Goal: Task Accomplishment & Management: Use online tool/utility

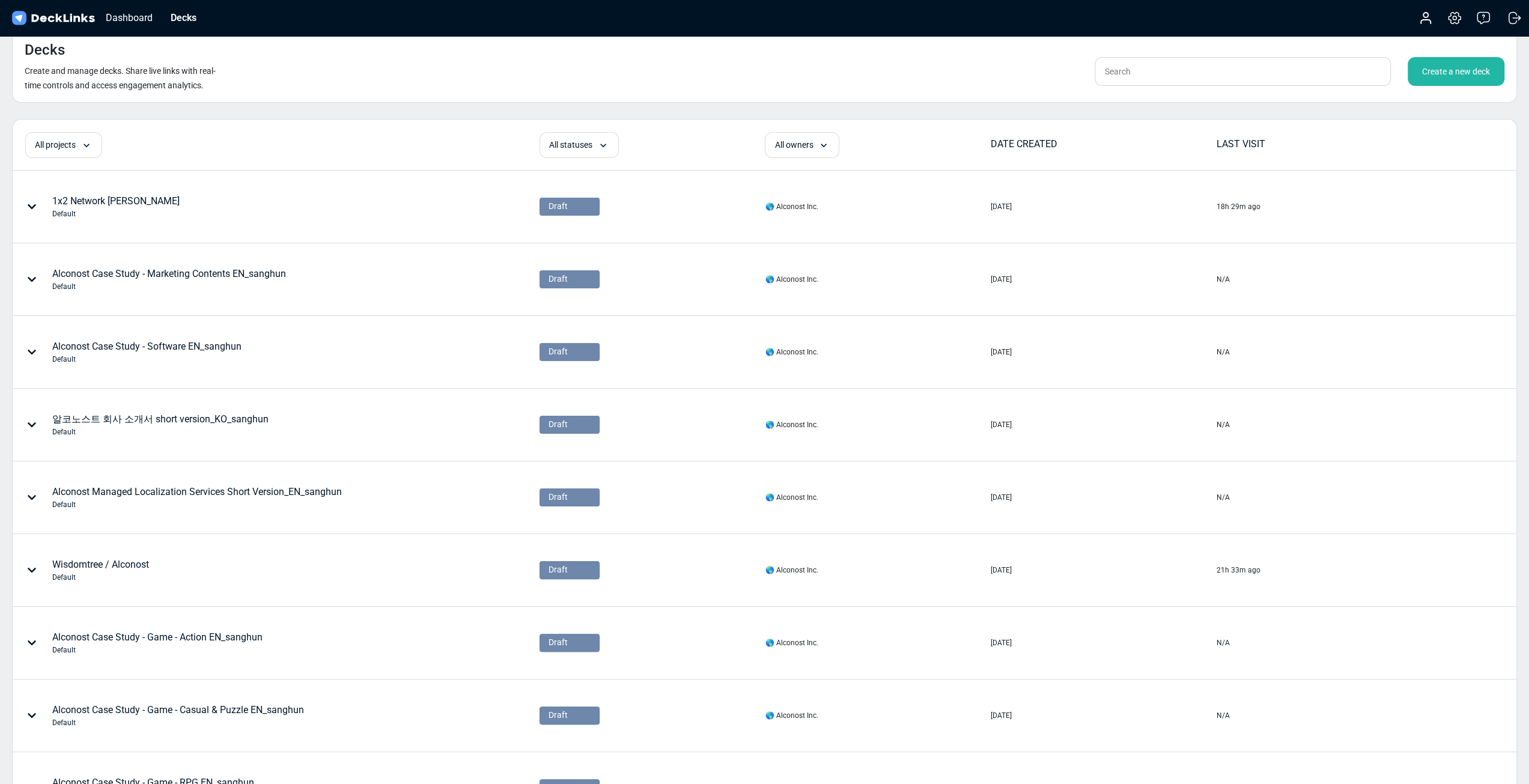
click at [675, 86] on div "Decks Create and manage decks. Share live links with real-time controls and acc…" at bounding box center [764, 66] width 1505 height 74
click at [1433, 77] on div "Create a new deck" at bounding box center [1456, 72] width 96 height 29
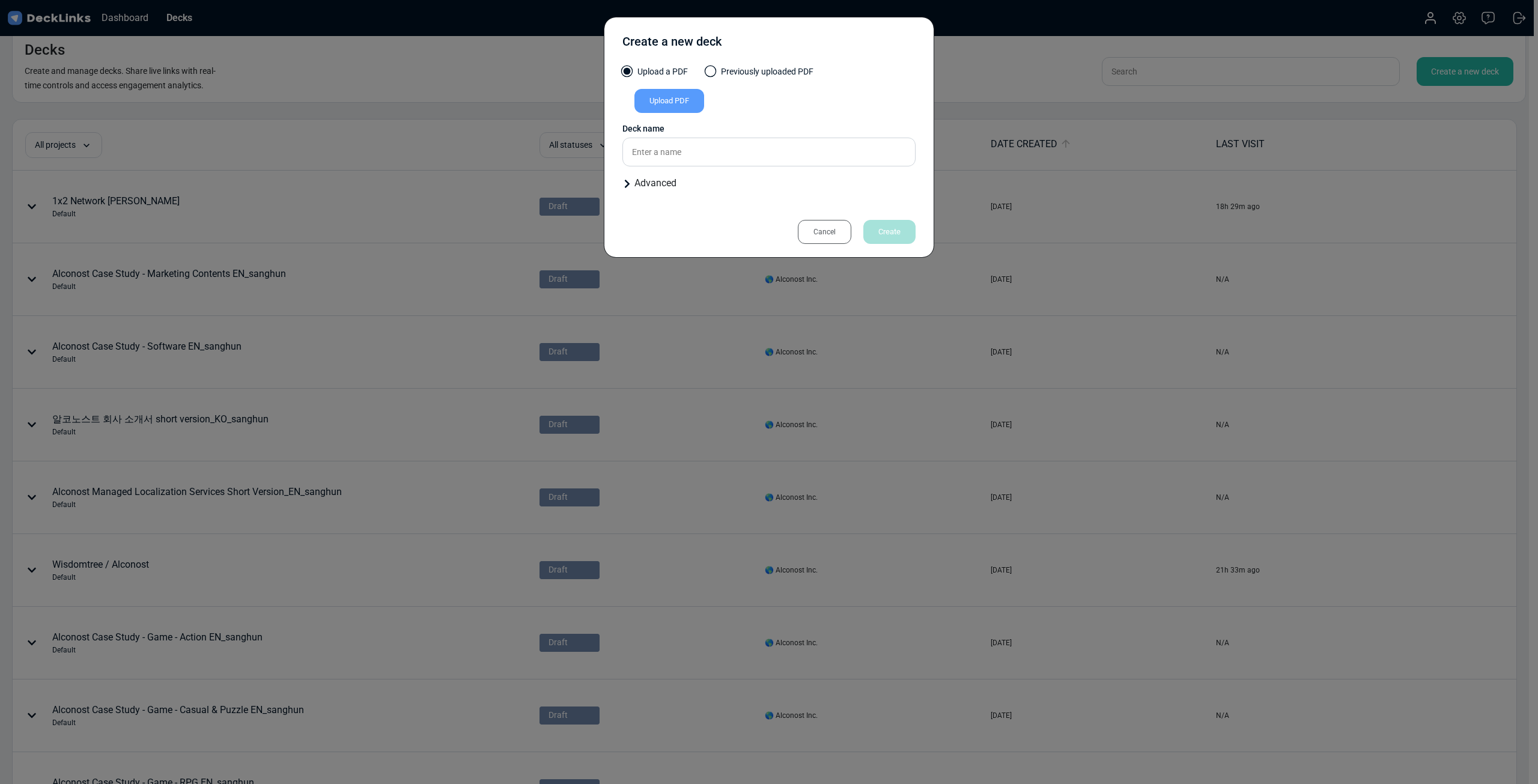
click at [658, 99] on div "Upload PDF" at bounding box center [669, 100] width 70 height 24
click at [0, 0] on input "Upload PDF" at bounding box center [0, 0] width 0 height 0
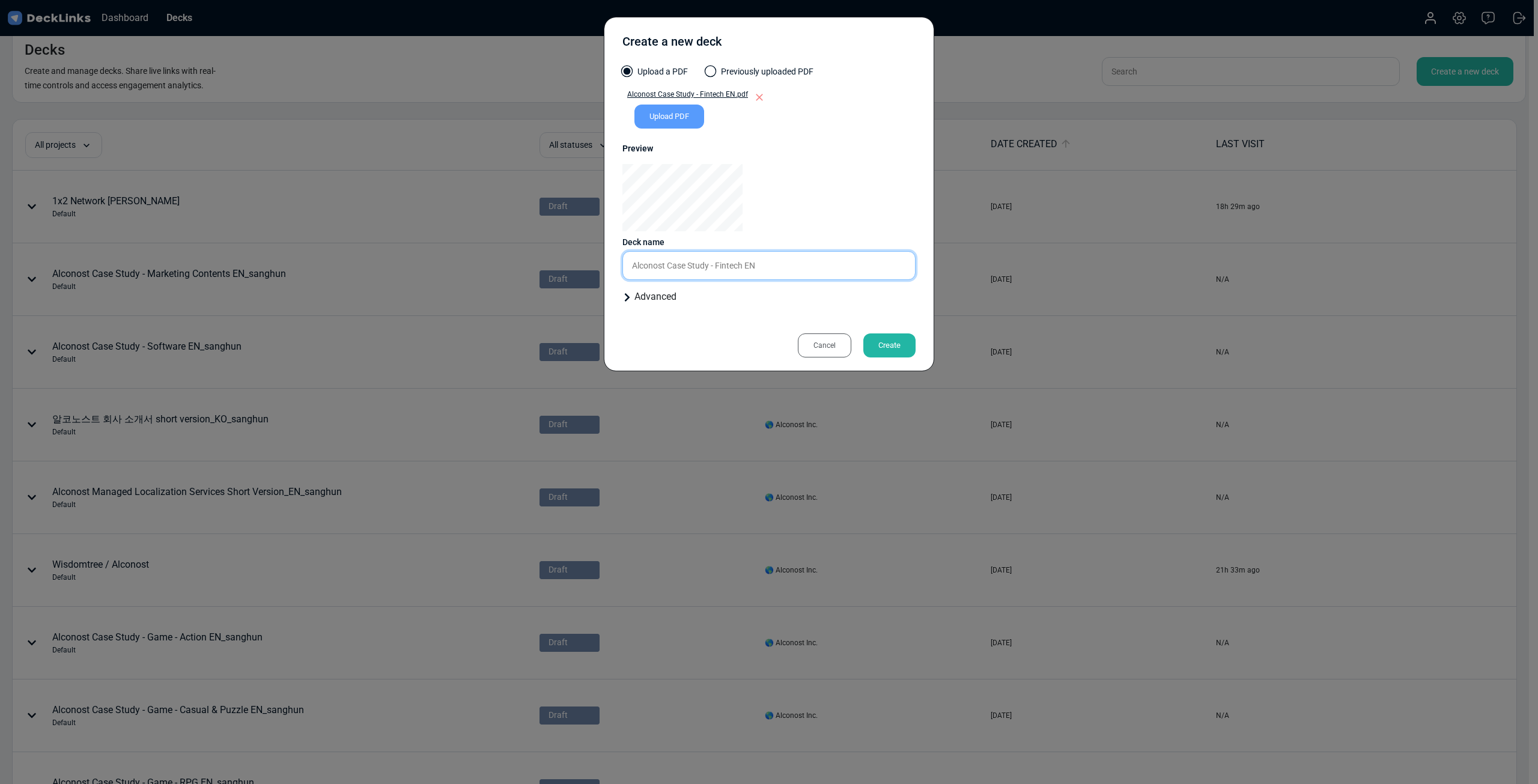
click at [790, 264] on input "Alconost Case Study - Fintech EN" at bounding box center [768, 265] width 293 height 29
type input "Alconost Case Study - Fintech EN_sanghun"
click at [901, 343] on div "Create" at bounding box center [889, 345] width 52 height 24
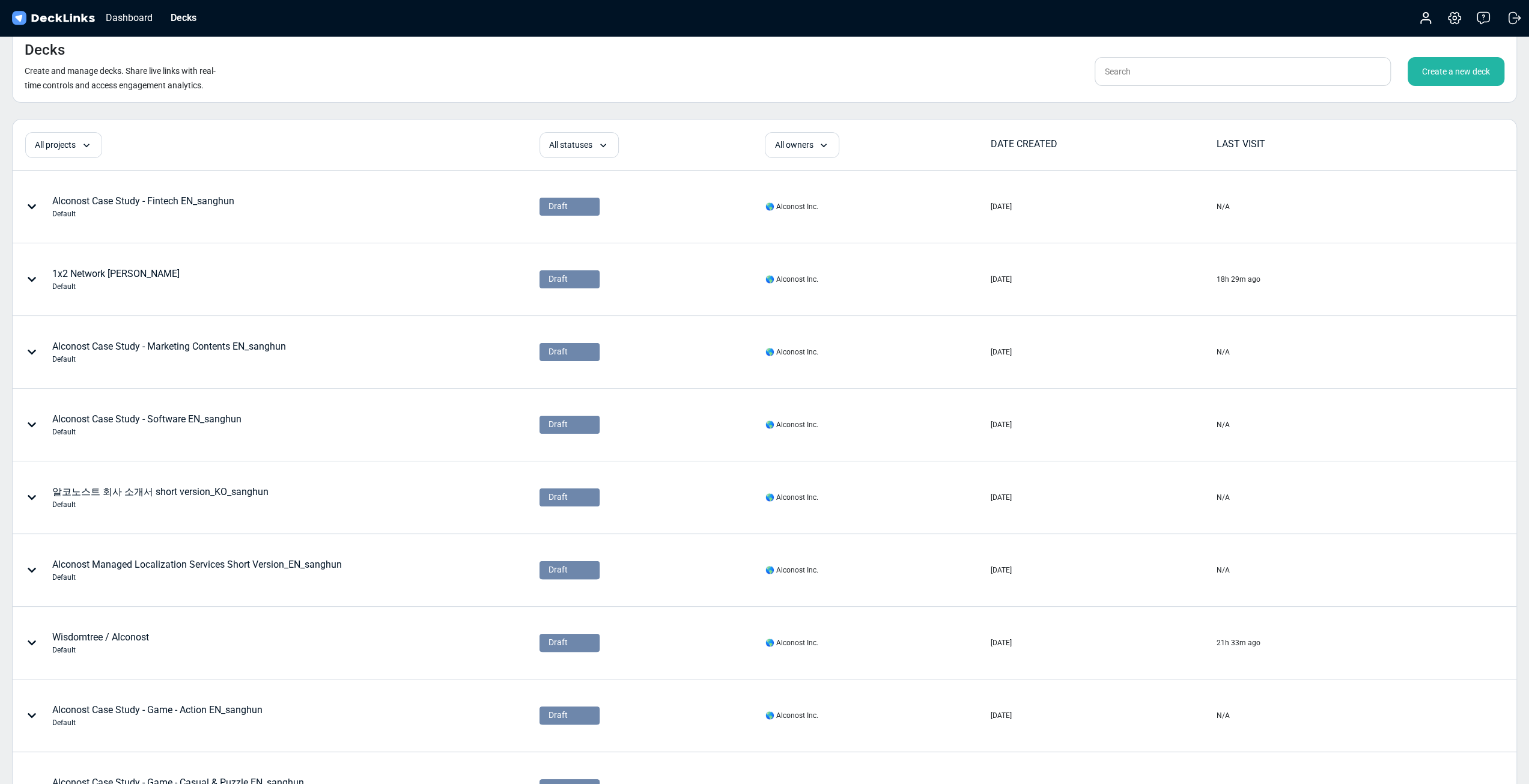
click at [1469, 81] on div "Create a new deck" at bounding box center [1456, 72] width 96 height 29
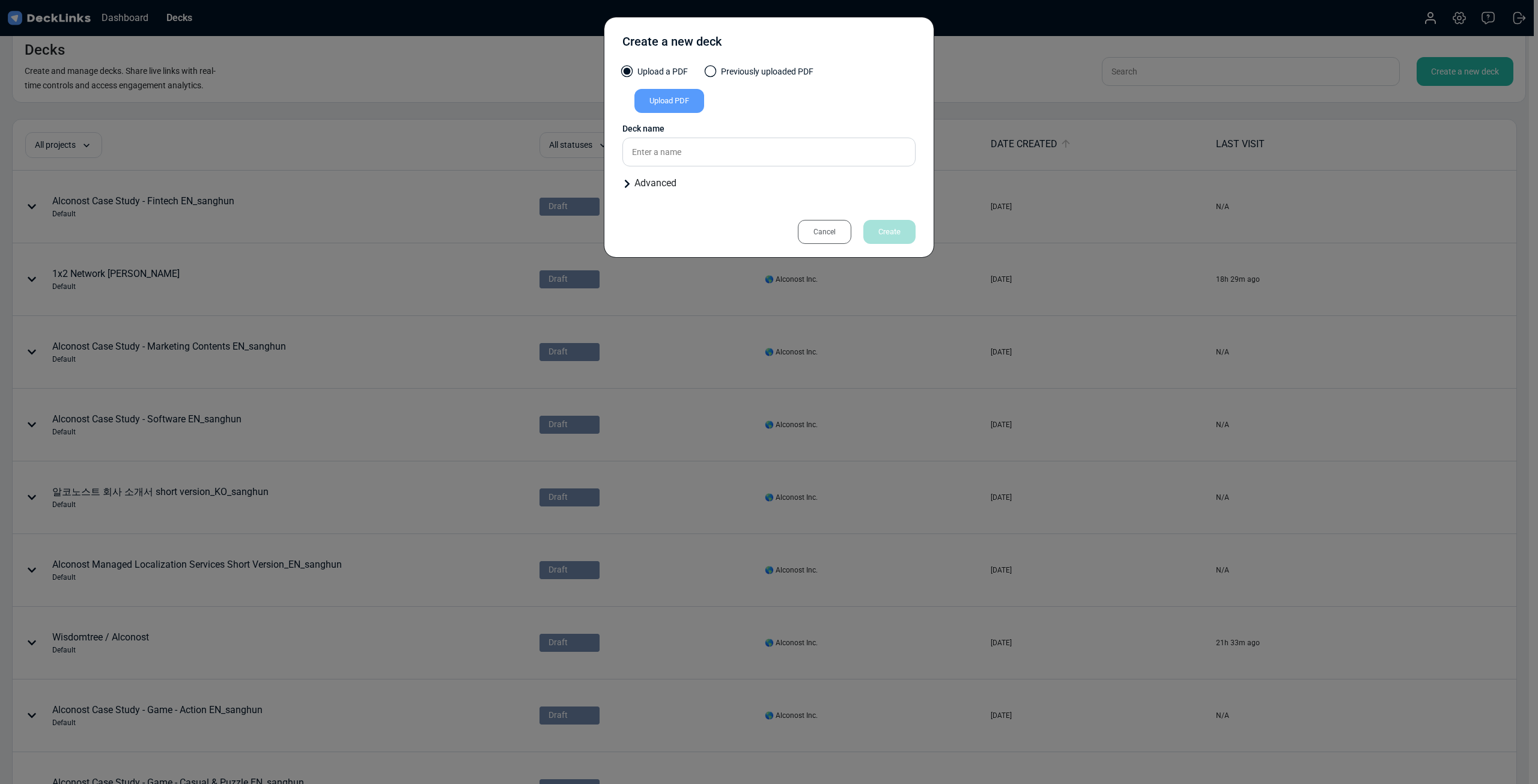
click at [689, 107] on div "Upload PDF" at bounding box center [669, 100] width 70 height 24
click at [0, 0] on input "Upload PDF" at bounding box center [0, 0] width 0 height 0
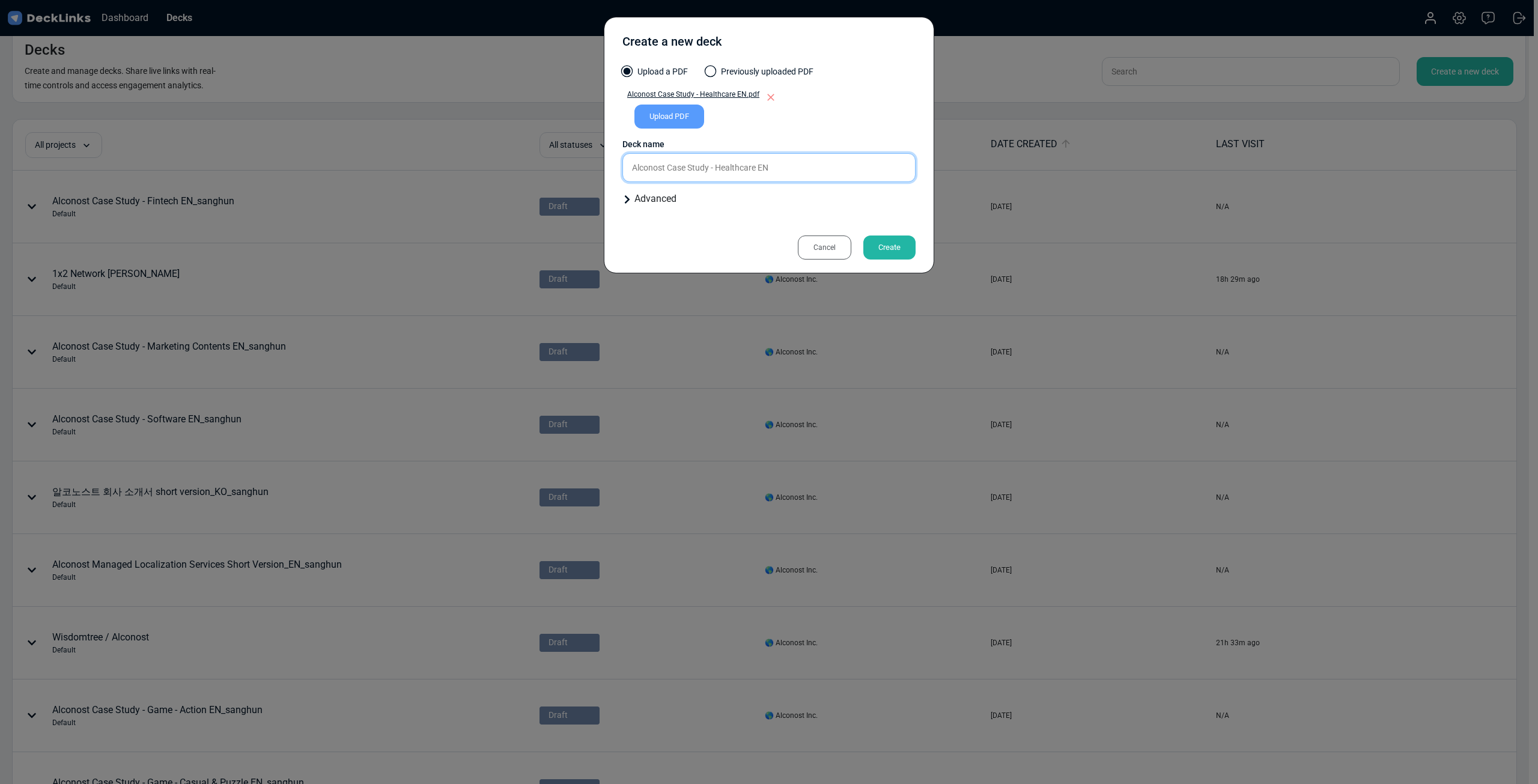
click at [834, 174] on input "Alconost Case Study - Healthcare EN" at bounding box center [768, 168] width 293 height 29
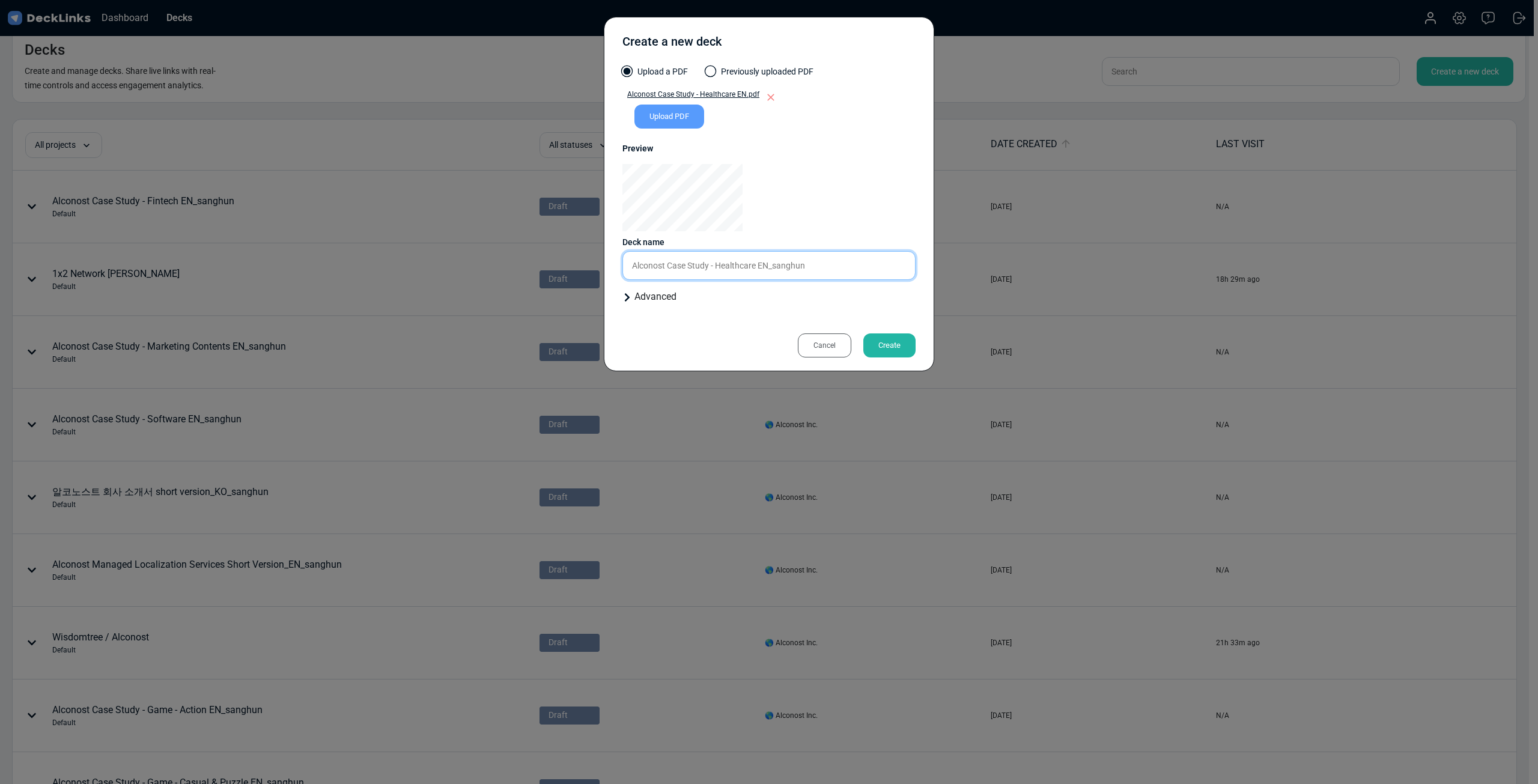
type input "Alconost Case Study - Healthcare EN_sanghun"
click at [882, 350] on div "Create" at bounding box center [889, 345] width 52 height 24
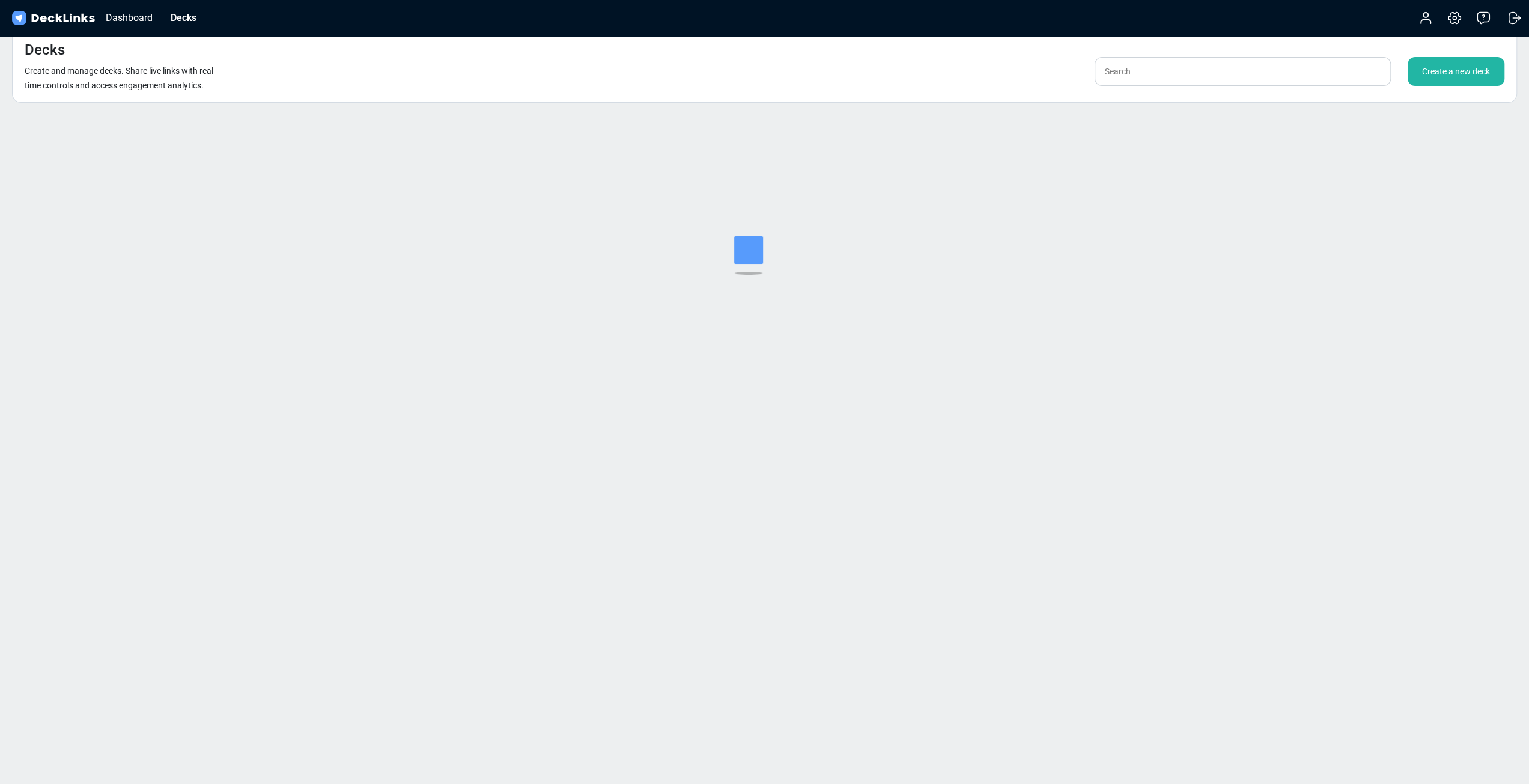
click at [1442, 73] on div "Create a new deck" at bounding box center [1456, 72] width 96 height 29
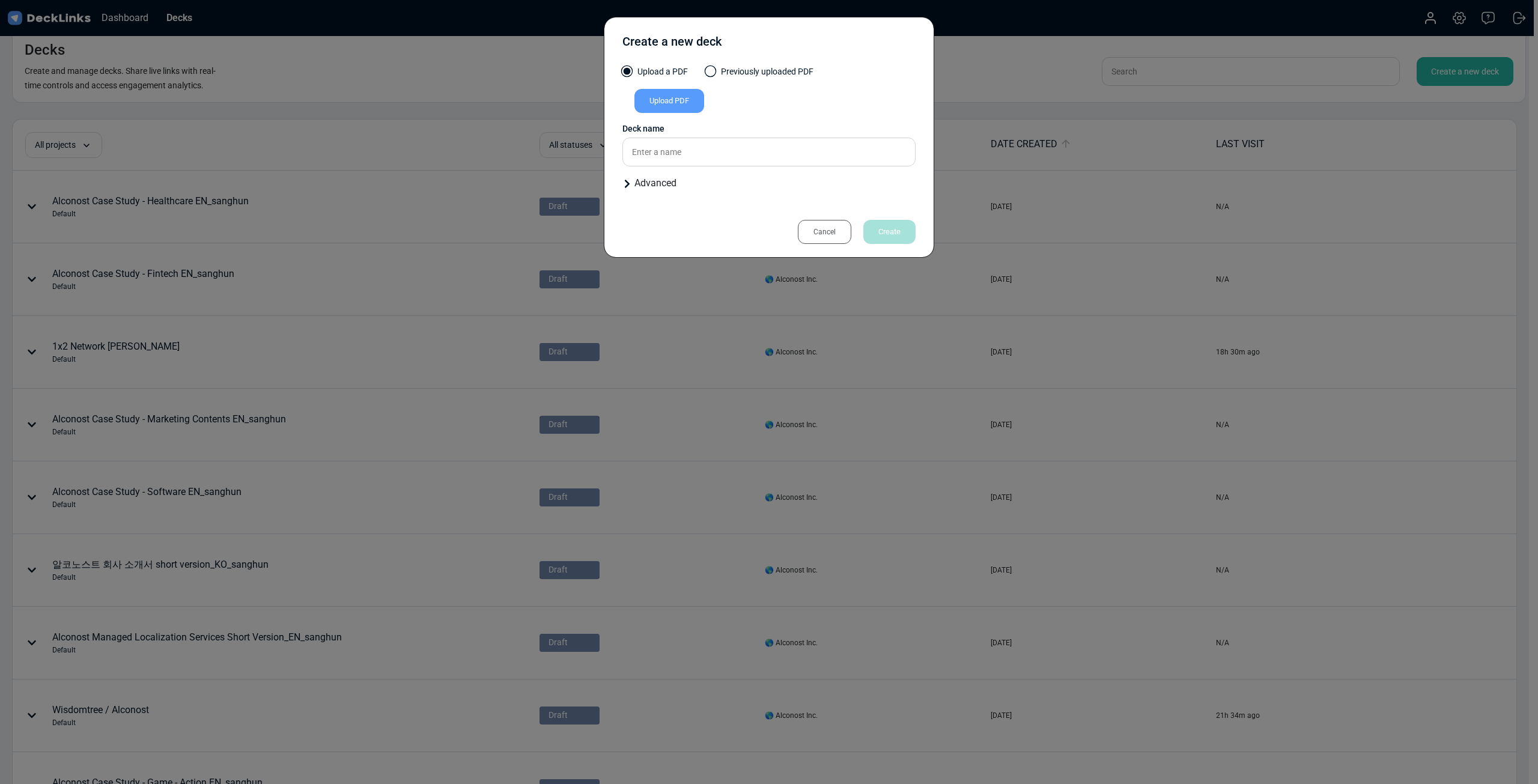
click at [685, 104] on div "Upload PDF" at bounding box center [669, 100] width 70 height 24
click at [0, 0] on input "Upload PDF" at bounding box center [0, 0] width 0 height 0
click at [821, 223] on div "Cancel" at bounding box center [825, 231] width 54 height 24
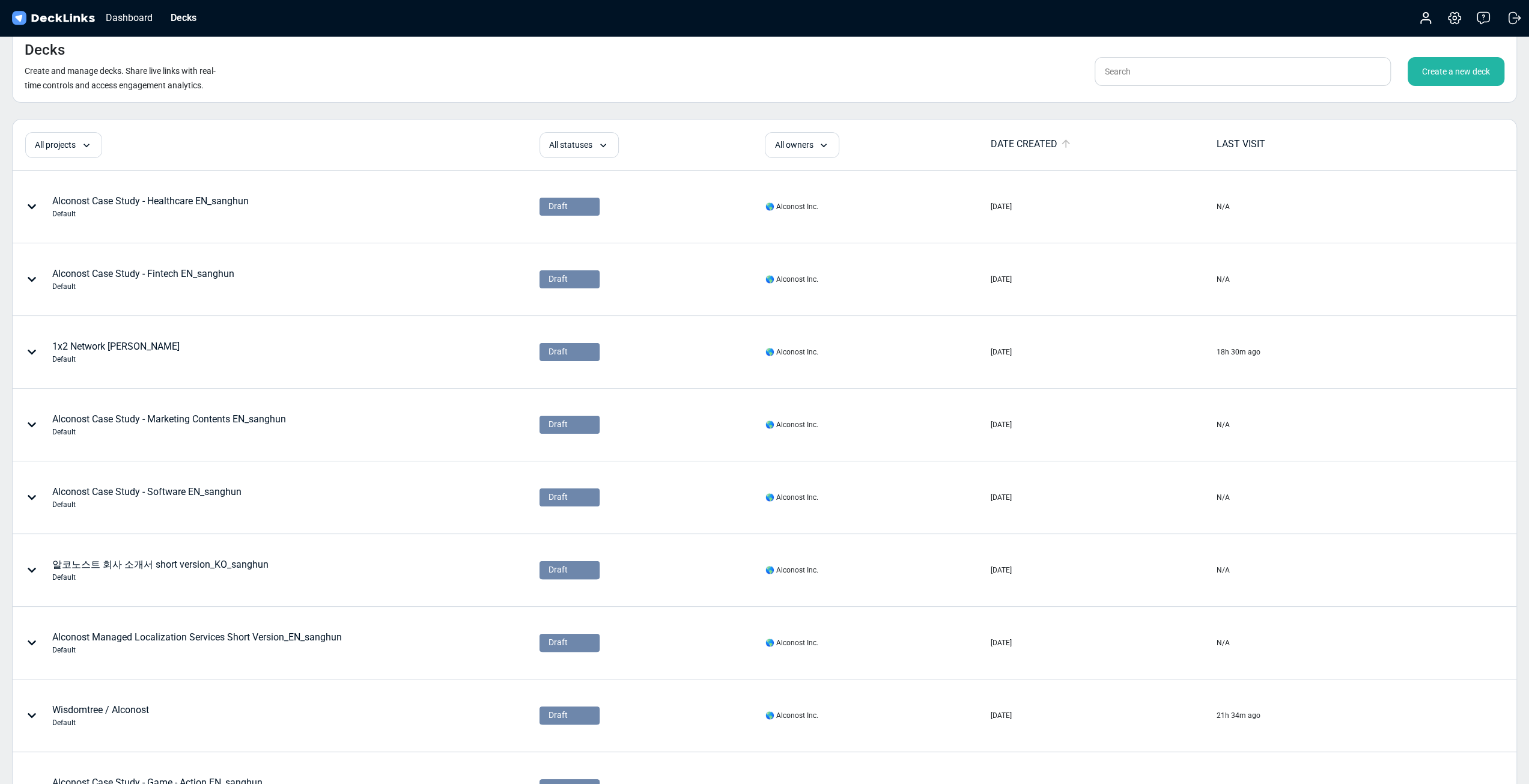
click at [1465, 74] on div "Create a new deck" at bounding box center [1456, 72] width 96 height 29
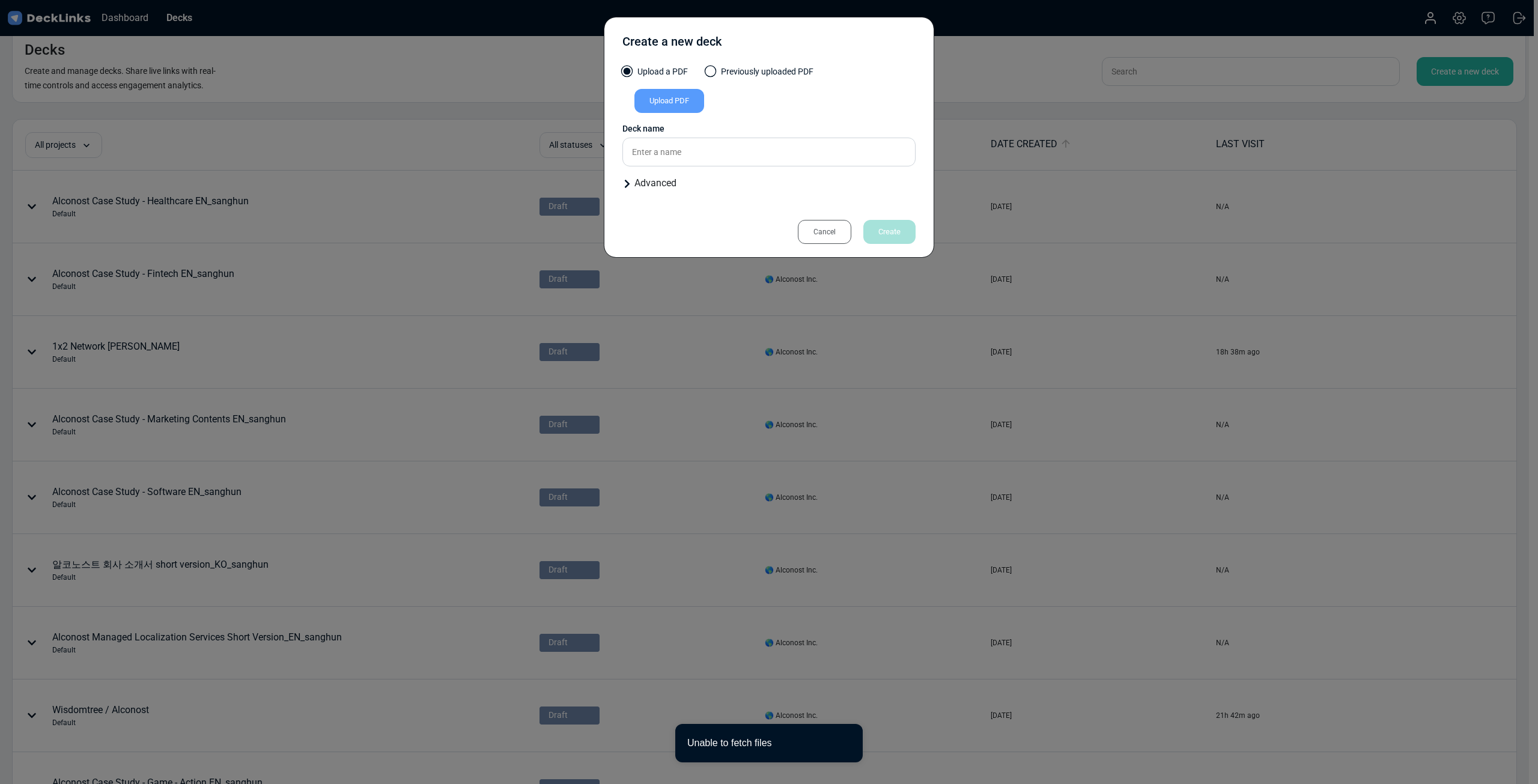
click at [684, 102] on div "Upload PDF" at bounding box center [669, 100] width 70 height 24
click at [0, 0] on input "Upload PDF" at bounding box center [0, 0] width 0 height 0
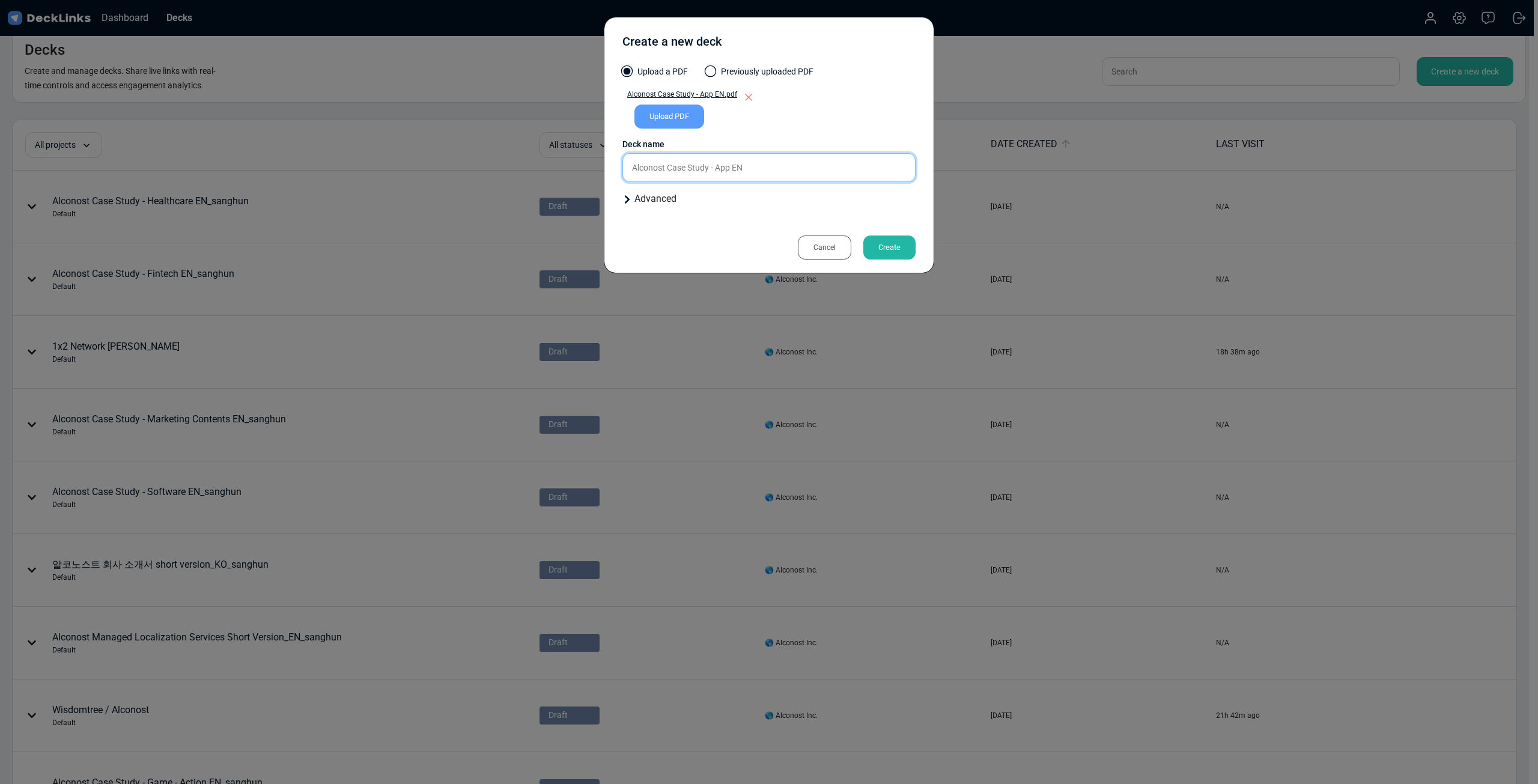
click at [790, 175] on input "Alconost Case Study - App EN" at bounding box center [768, 168] width 293 height 29
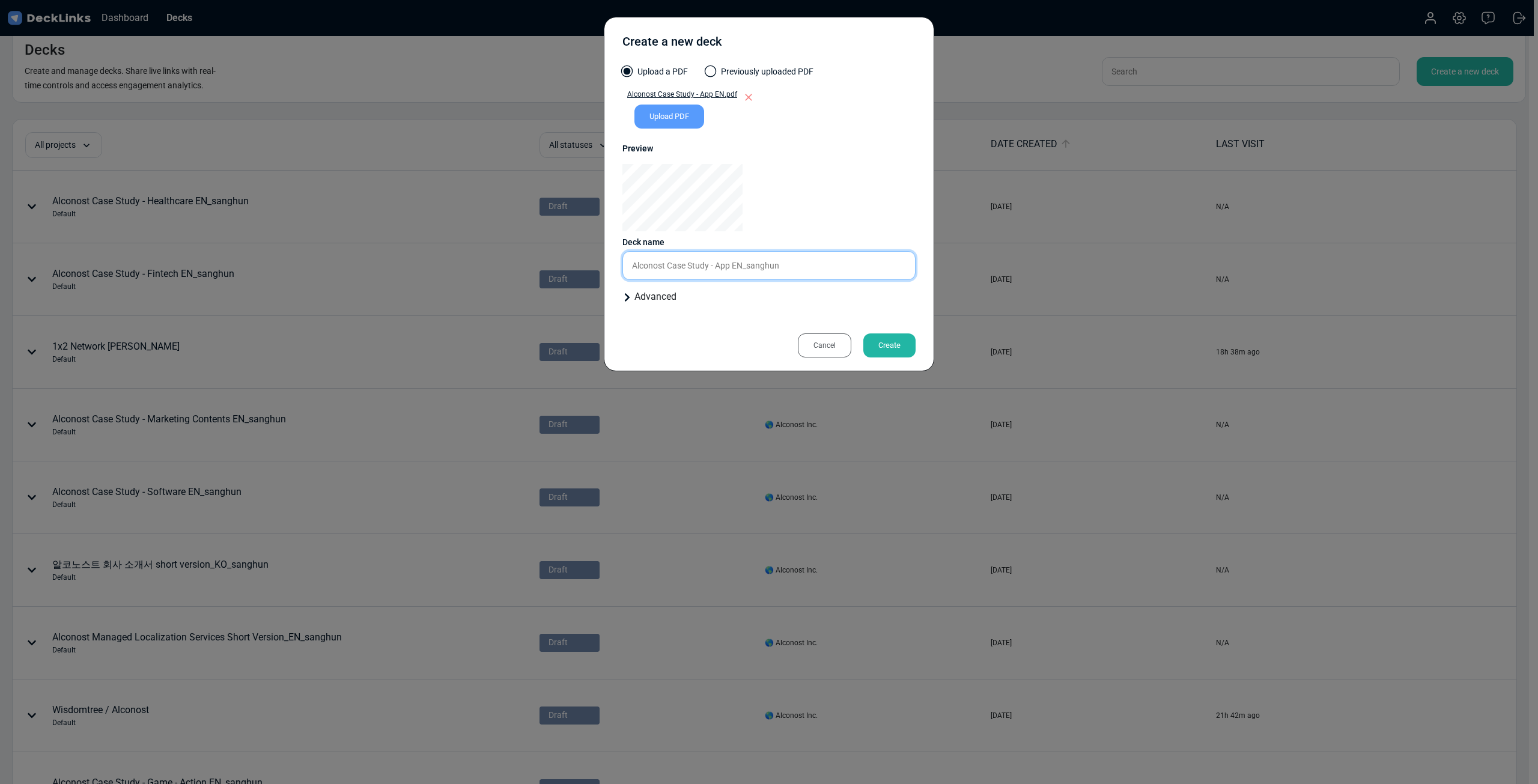
type input "Alconost Case Study - App EN_sanghun"
click at [898, 353] on div "Create" at bounding box center [889, 345] width 52 height 24
